Goal: Information Seeking & Learning: Check status

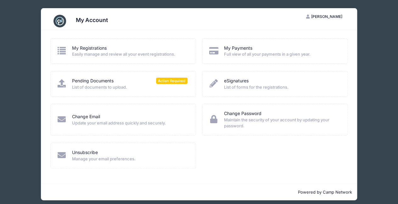
click at [269, 57] on span "Full view of all your payments in a given year." at bounding box center [282, 54] width 116 height 6
click at [220, 51] on div "My Payments Full view of all your payments in a given year." at bounding box center [275, 51] width 133 height 13
click at [215, 50] on icon at bounding box center [214, 51] width 10 height 8
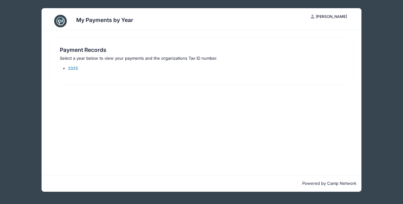
click at [72, 68] on link "2025" at bounding box center [73, 68] width 10 height 5
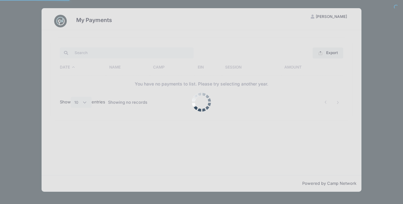
select select "10"
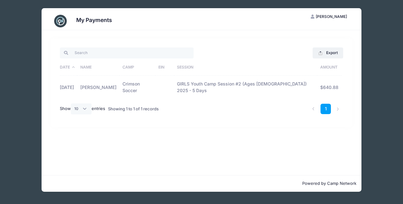
click at [155, 84] on td "Crimson Soccer" at bounding box center [137, 87] width 36 height 23
click at [147, 88] on td "Crimson Soccer" at bounding box center [137, 87] width 36 height 23
click at [101, 89] on td "Susanna Heberle-Dechter" at bounding box center [98, 87] width 42 height 23
click at [317, 53] on button "Export" at bounding box center [328, 53] width 31 height 11
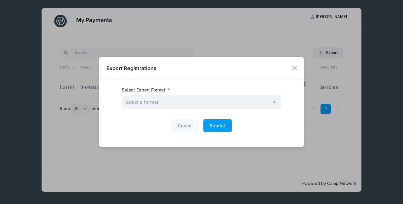
click at [170, 96] on span "Select a format" at bounding box center [202, 102] width 160 height 14
select select "print"
click at [214, 131] on button "Submit Please wait..." at bounding box center [217, 126] width 28 height 14
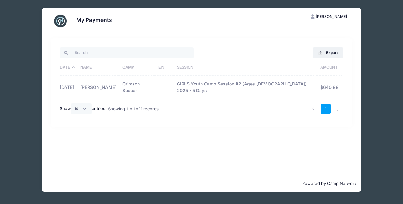
click at [155, 82] on td "Crimson Soccer" at bounding box center [137, 87] width 36 height 23
click at [390, 83] on div "My Payments AH Amy Heberle My Account Logout Export Excel CSV Print Date Name C…" at bounding box center [201, 100] width 384 height 200
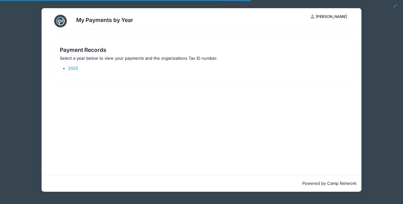
click at [16, 24] on div "My Payments by Year AH Amy Heberle My Account Logout Payment Records Select a y…" at bounding box center [201, 100] width 384 height 200
click at [74, 69] on link "2025" at bounding box center [73, 68] width 10 height 5
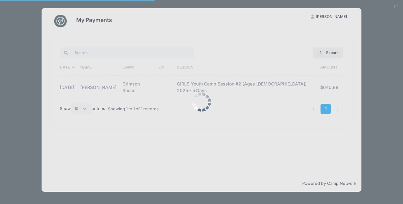
select select "10"
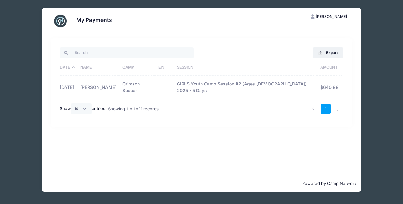
click at [20, 46] on div "My Payments AH Amy Heberle My Account Logout Export Excel CSV Print Date Name C…" at bounding box center [201, 100] width 384 height 200
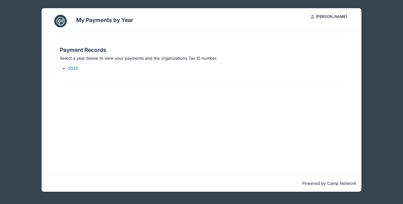
click at [71, 70] on link "2025" at bounding box center [73, 68] width 10 height 5
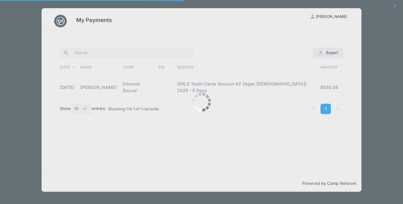
select select "10"
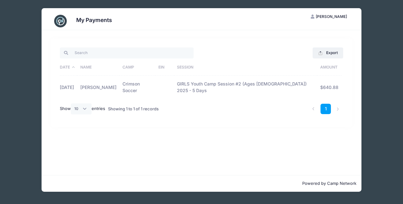
click at [174, 67] on th "EIN" at bounding box center [164, 67] width 19 height 16
click at [375, 57] on div "My Payments AH Amy Heberle My Account Logout Export Excel CSV Print Date Name C…" at bounding box center [201, 100] width 384 height 200
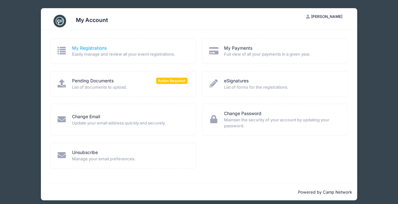
click at [79, 47] on link "My Registrations" at bounding box center [89, 48] width 35 height 7
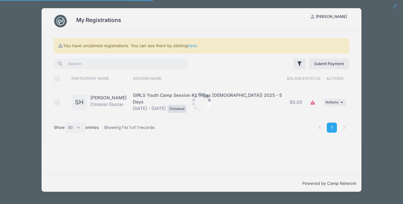
select select "50"
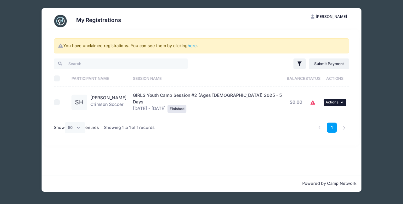
click at [329, 100] on span "Actions" at bounding box center [331, 102] width 13 height 4
click at [318, 117] on link "View Registration" at bounding box center [313, 114] width 57 height 12
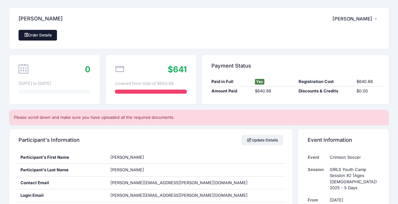
click at [41, 36] on link "Order Details" at bounding box center [38, 35] width 38 height 11
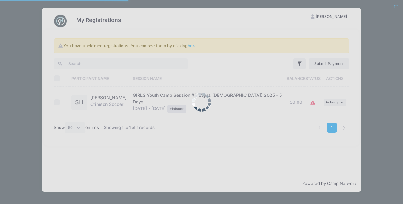
select select "50"
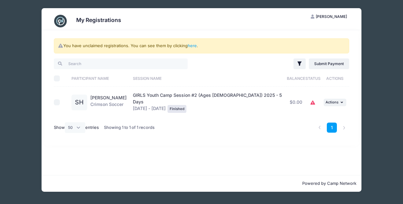
click at [26, 58] on div "My Registrations AH [PERSON_NAME] My Account Logout You have unclaimed registra…" at bounding box center [201, 100] width 384 height 200
click at [396, 145] on div "My Registrations AH [PERSON_NAME] My Account Logout You have unclaimed registra…" at bounding box center [201, 102] width 403 height 204
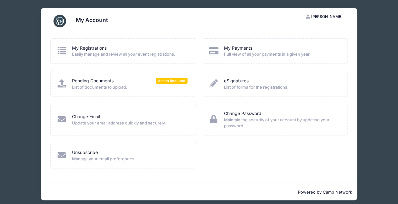
click at [232, 52] on span "Full view of all your payments in a given year." at bounding box center [282, 54] width 116 height 6
click at [216, 53] on icon at bounding box center [214, 51] width 10 height 8
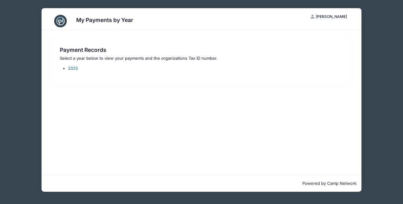
click at [71, 66] on link "2025" at bounding box center [73, 68] width 10 height 5
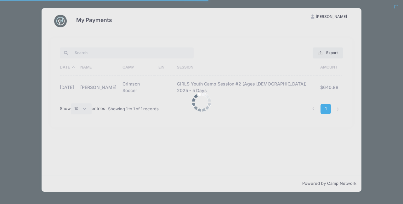
select select "10"
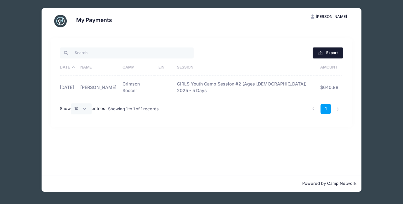
click at [324, 56] on button "Export" at bounding box center [328, 53] width 31 height 11
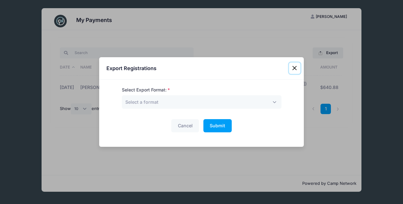
click at [293, 68] on button "Close" at bounding box center [294, 68] width 11 height 11
